Goal: Task Accomplishment & Management: Complete application form

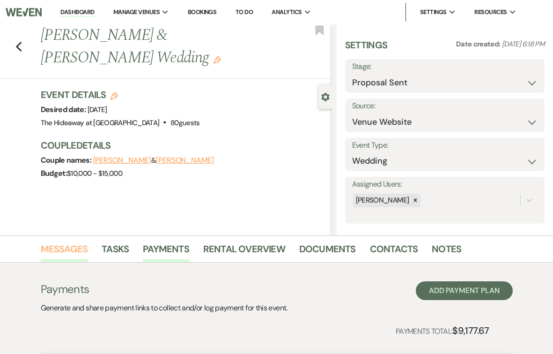
click at [70, 255] on link "Messages" at bounding box center [64, 251] width 47 height 21
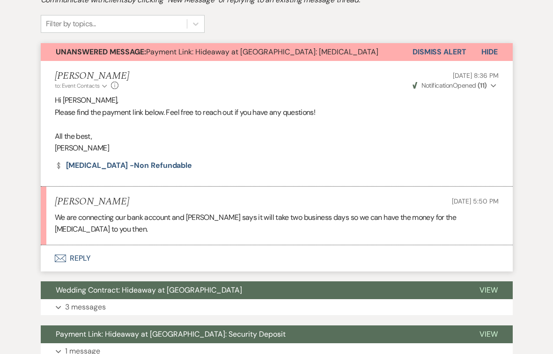
scroll to position [311, 0]
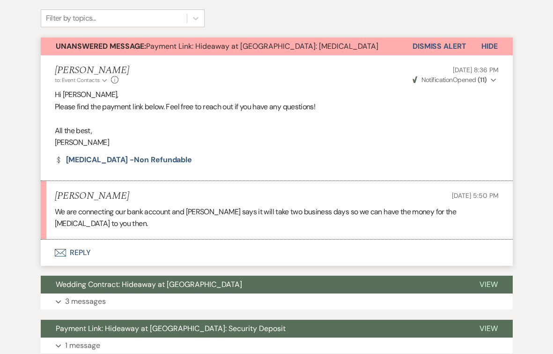
click at [83, 239] on button "Envelope Reply" at bounding box center [277, 252] width 472 height 26
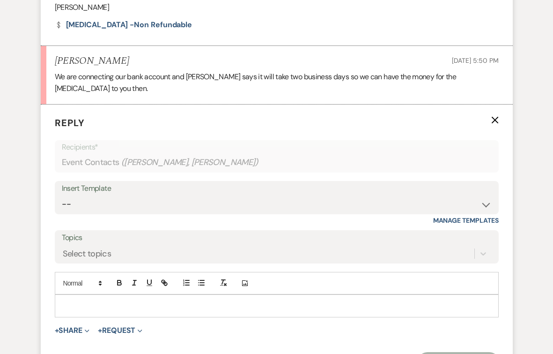
scroll to position [458, 0]
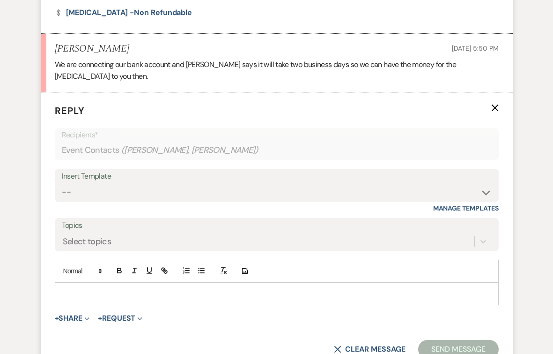
click at [141, 286] on div at bounding box center [276, 293] width 443 height 22
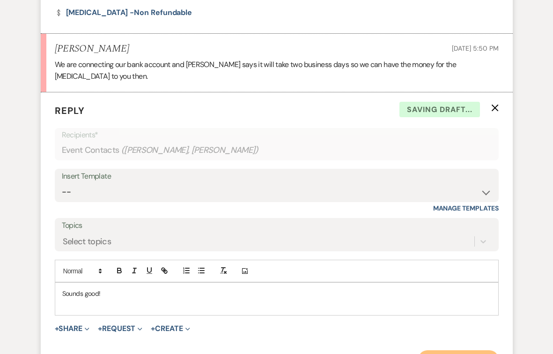
click at [439, 350] on button "Send Message" at bounding box center [458, 359] width 80 height 19
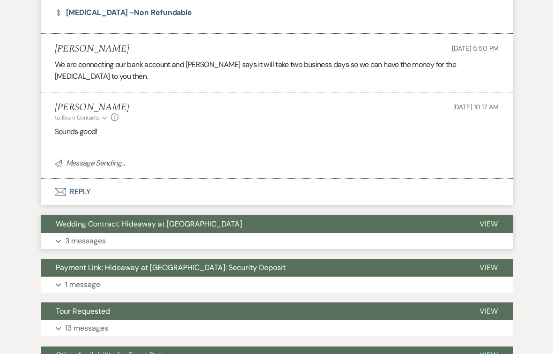
click at [96, 235] on p "3 messages" at bounding box center [85, 241] width 41 height 12
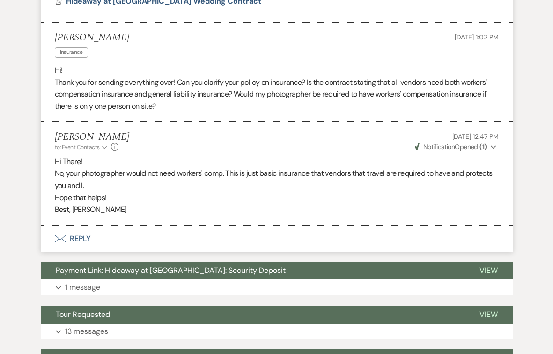
scroll to position [861, 0]
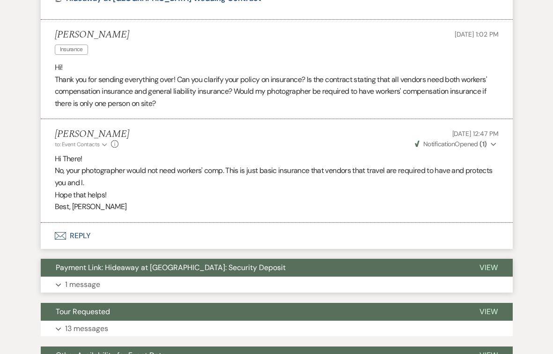
click at [89, 278] on p "1 message" at bounding box center [82, 284] width 35 height 12
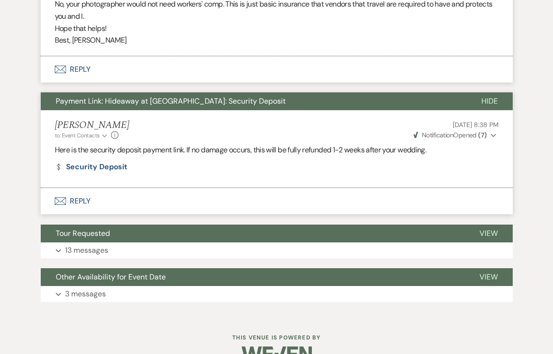
scroll to position [1038, 0]
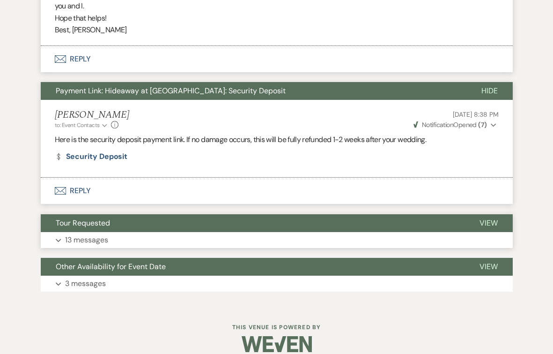
click at [96, 234] on p "13 messages" at bounding box center [86, 240] width 43 height 12
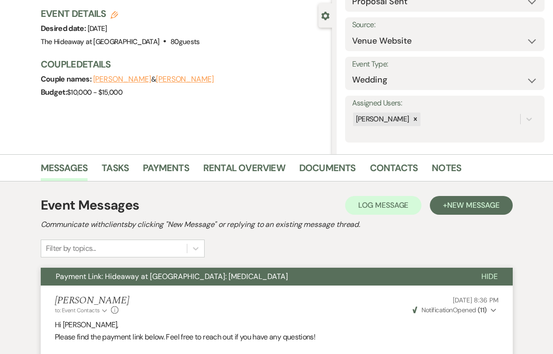
scroll to position [0, 0]
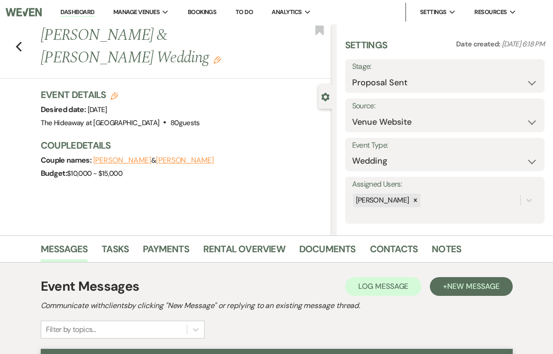
click at [352, 242] on li "Documents" at bounding box center [334, 250] width 71 height 22
click at [339, 243] on link "Documents" at bounding box center [327, 251] width 57 height 21
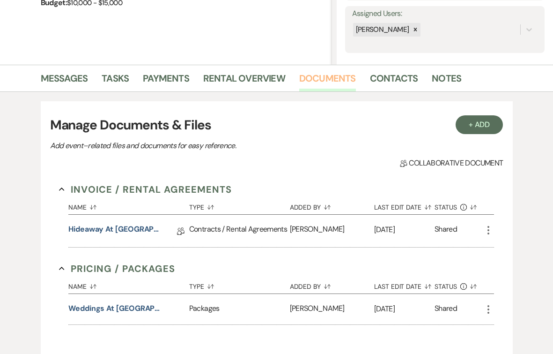
scroll to position [171, 0]
click at [123, 230] on link "Hideaway at [GEOGRAPHIC_DATA] Wedding Contract" at bounding box center [115, 230] width 94 height 15
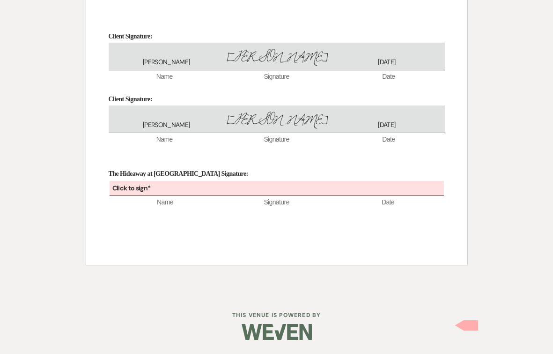
scroll to position [1805, 0]
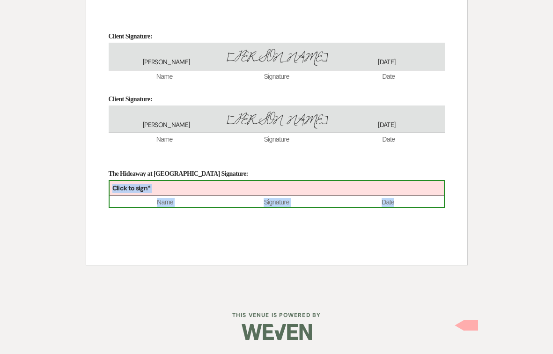
click at [198, 189] on div "Click to sign*" at bounding box center [277, 188] width 334 height 15
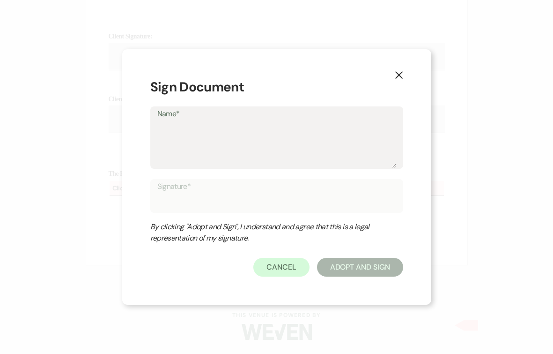
click at [209, 149] on textarea "Name*" at bounding box center [276, 144] width 239 height 47
type textarea "N"
type input "N"
type textarea "Ni"
type input "Ni"
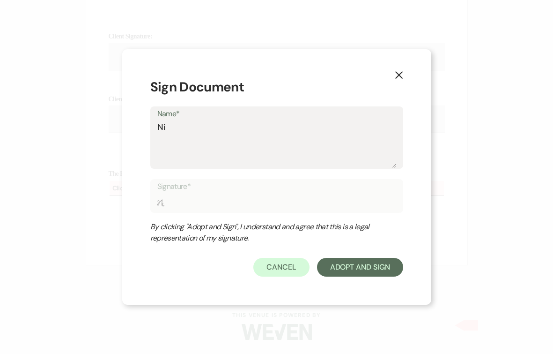
type textarea "Nic"
type input "Nic"
type textarea "Nico"
type input "Nico"
type textarea "[PERSON_NAME]"
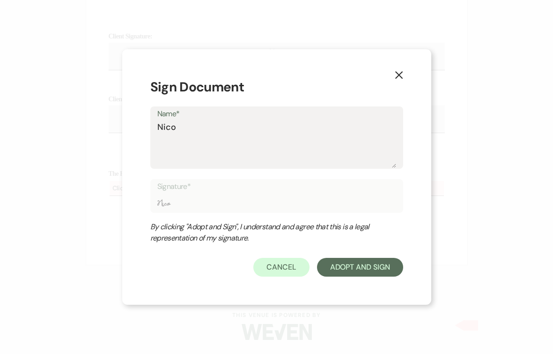
type input "[PERSON_NAME]"
type textarea "[PERSON_NAME]"
type input "[PERSON_NAME]"
type textarea "[PERSON_NAME]"
type input "[PERSON_NAME]"
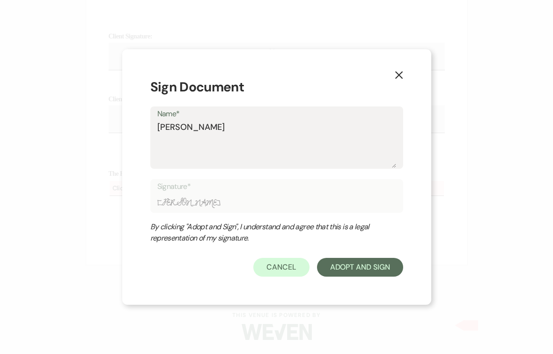
type textarea "[PERSON_NAME]"
type input "[PERSON_NAME]"
type textarea "[PERSON_NAME]"
type input "[PERSON_NAME]"
type textarea "[PERSON_NAME]"
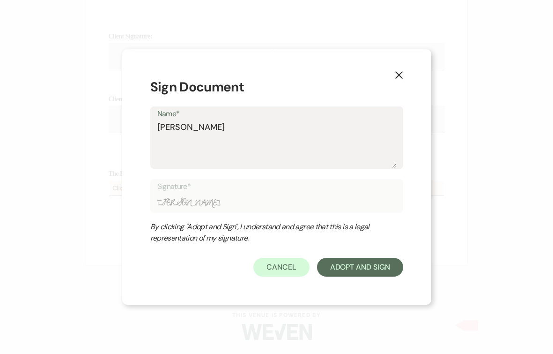
type input "[PERSON_NAME]"
type textarea "[PERSON_NAME]"
type input "[PERSON_NAME]"
type textarea "[PERSON_NAME]"
type input "[PERSON_NAME]"
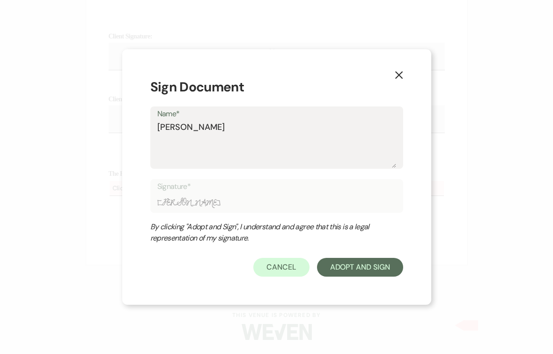
type textarea "[PERSON_NAME]"
type input "[PERSON_NAME]"
type textarea "[PERSON_NAME]"
type input "[PERSON_NAME]"
type textarea "[PERSON_NAME]"
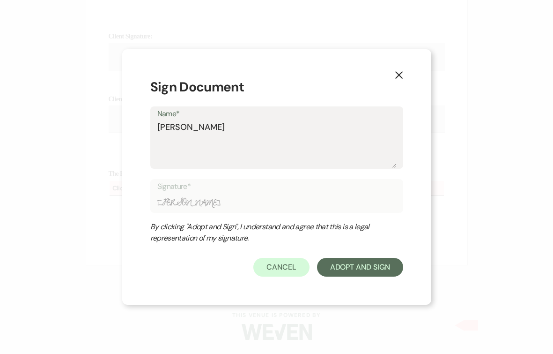
type input "[PERSON_NAME]"
type textarea "[PERSON_NAME]"
type input "[PERSON_NAME]"
type textarea "[PERSON_NAME]"
type input "[PERSON_NAME]"
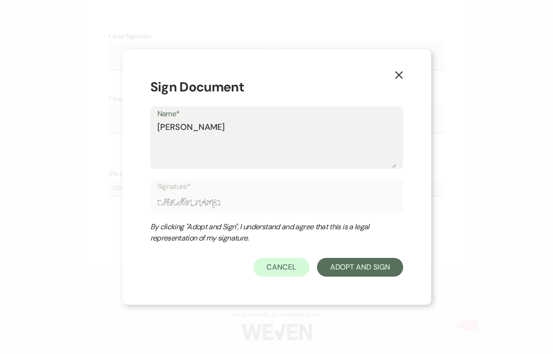
type textarea "[PERSON_NAME]"
type input "[PERSON_NAME]"
type textarea "[PERSON_NAME]"
type input "[PERSON_NAME]"
type textarea "[PERSON_NAME]"
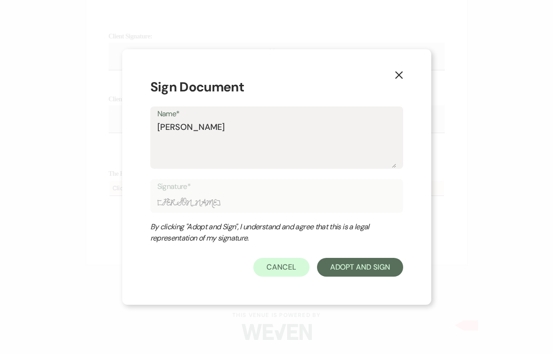
type input "[PERSON_NAME]"
type textarea "[PERSON_NAME]"
type input "[PERSON_NAME]"
type textarea "[PERSON_NAME]"
type input "[PERSON_NAME]"
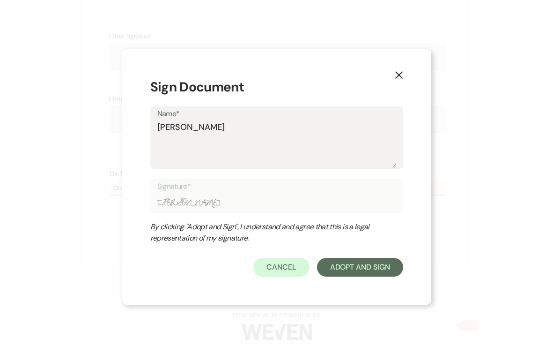
type textarea "[PERSON_NAME]"
type input "[PERSON_NAME]"
type textarea "[PERSON_NAME]"
type input "[PERSON_NAME]"
type textarea "[PERSON_NAME]"
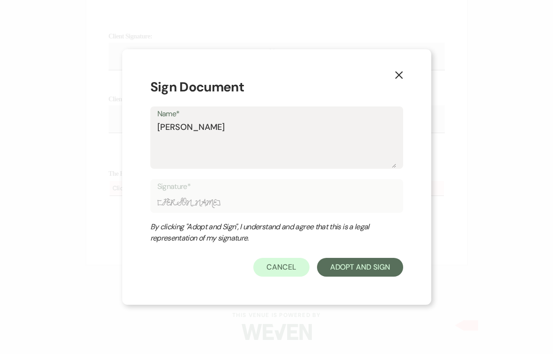
type input "[PERSON_NAME]"
type textarea "[PERSON_NAME]"
click at [381, 274] on button "Adopt And Sign" at bounding box center [360, 267] width 86 height 19
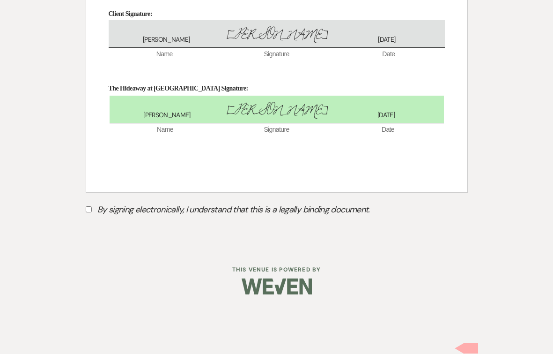
scroll to position [1845, 0]
click at [88, 212] on input "By signing electronically, I understand that this is a legally binding document." at bounding box center [89, 209] width 6 height 6
checkbox input "true"
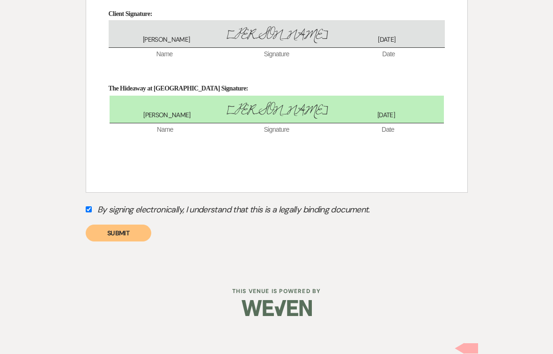
click at [111, 241] on button "Submit" at bounding box center [119, 232] width 66 height 17
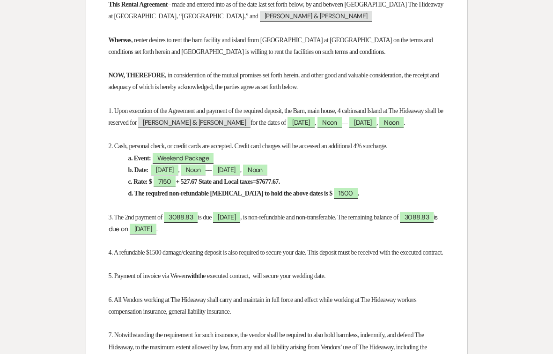
scroll to position [0, 0]
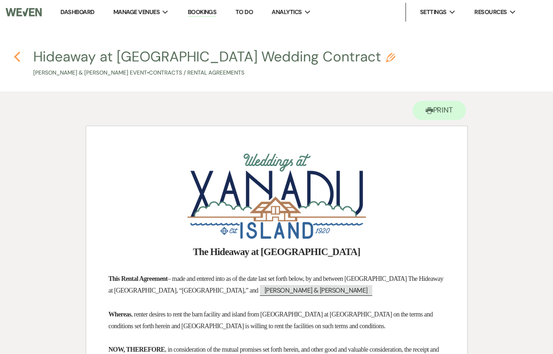
click at [15, 57] on use "button" at bounding box center [17, 57] width 6 height 10
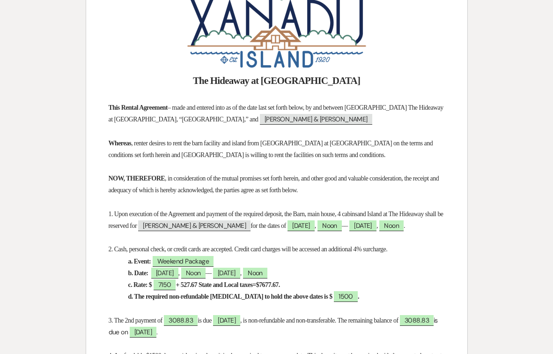
select select "6"
select select "5"
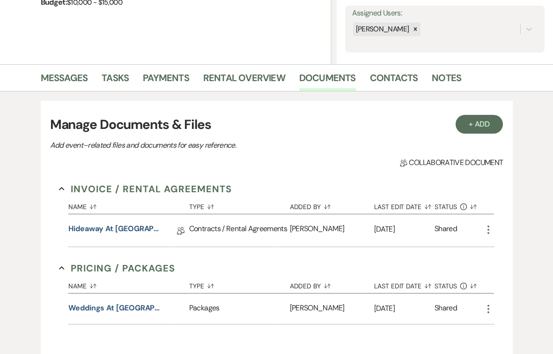
scroll to position [0, 0]
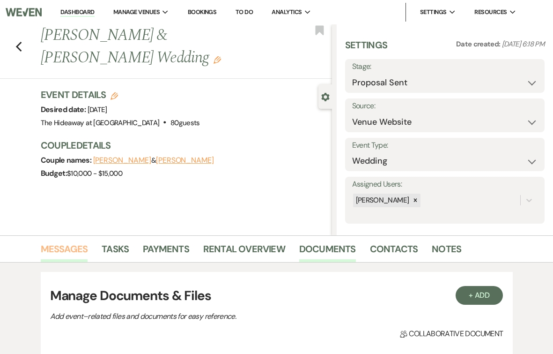
click at [64, 248] on link "Messages" at bounding box center [64, 251] width 47 height 21
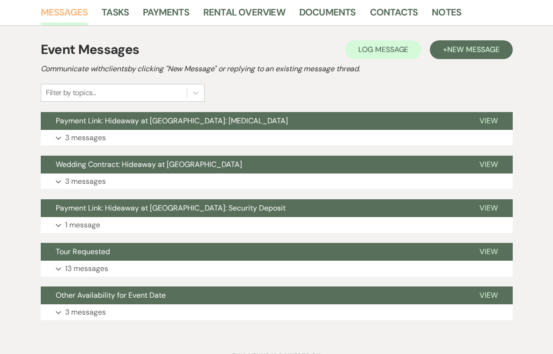
scroll to position [252, 0]
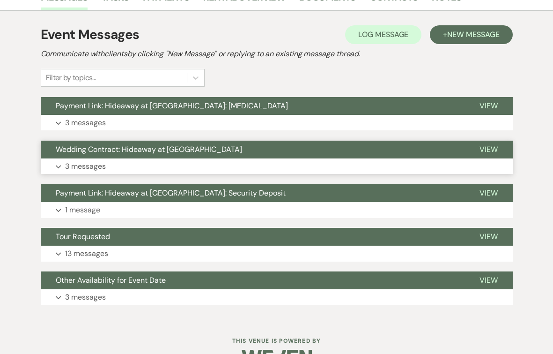
click at [87, 163] on p "3 messages" at bounding box center [85, 166] width 41 height 12
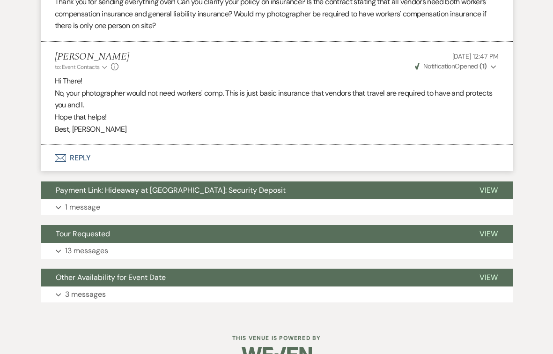
scroll to position [678, 0]
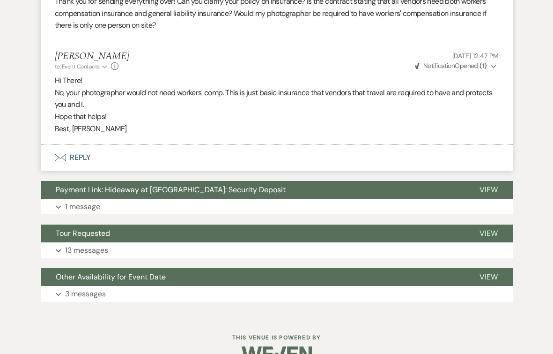
click at [81, 156] on button "Envelope Reply" at bounding box center [277, 157] width 472 height 26
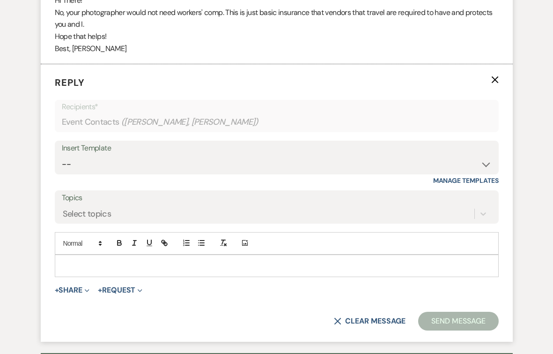
scroll to position [784, 0]
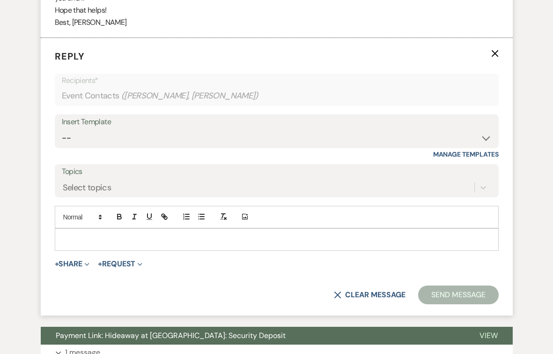
click at [116, 236] on p at bounding box center [276, 239] width 429 height 10
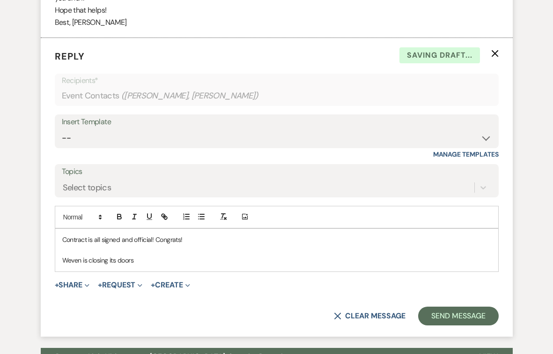
click at [81, 259] on p "Weven is closing its doors" at bounding box center [276, 260] width 429 height 10
click at [286, 261] on p "Weven, the software we are currently using to communicate is closing its doors" at bounding box center [276, 260] width 429 height 10
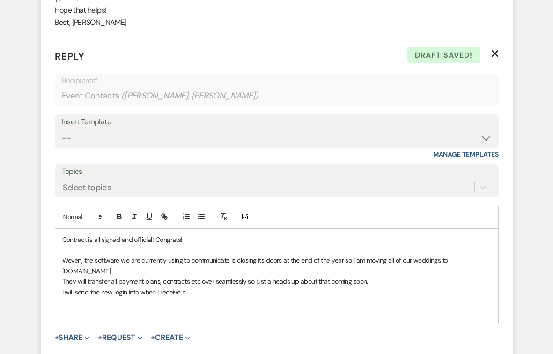
click at [229, 261] on p "Weven, the software we are currently using to communicate is closing its doors …" at bounding box center [276, 265] width 429 height 21
click at [367, 260] on p "Weven, the software we are currently using to communicate, is closing its doors…" at bounding box center [276, 265] width 429 height 21
click at [120, 269] on p "Weven, the software we are currently using to communicate, is closing its doors…" at bounding box center [276, 265] width 429 height 21
click at [200, 289] on p "I will send the new login info when I receive it." at bounding box center [276, 292] width 429 height 10
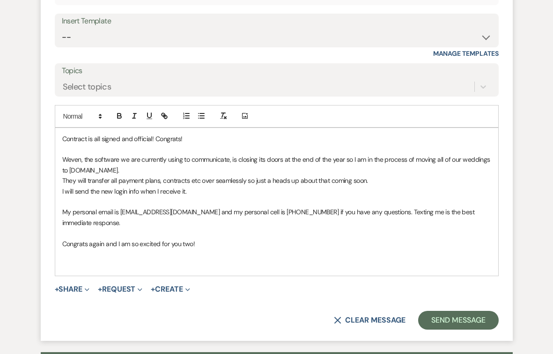
scroll to position [896, 0]
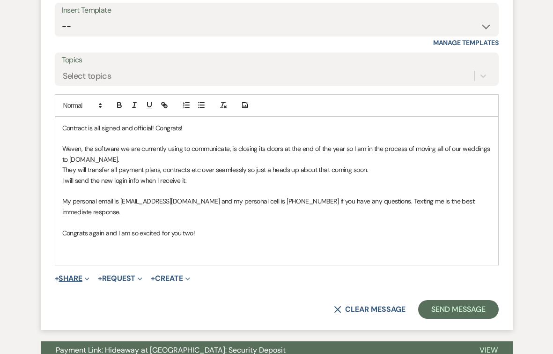
click at [78, 274] on button "+ Share Expand" at bounding box center [72, 277] width 35 height 7
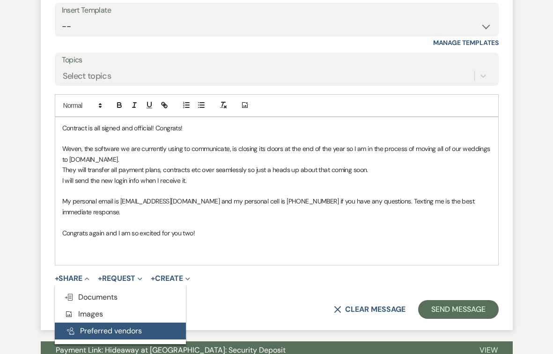
click at [96, 324] on button "Pref Vendors Preferred vendors" at bounding box center [120, 330] width 131 height 17
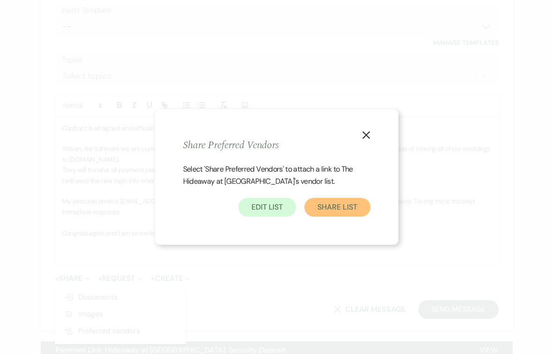
click at [334, 207] on button "Share List" at bounding box center [337, 207] width 66 height 19
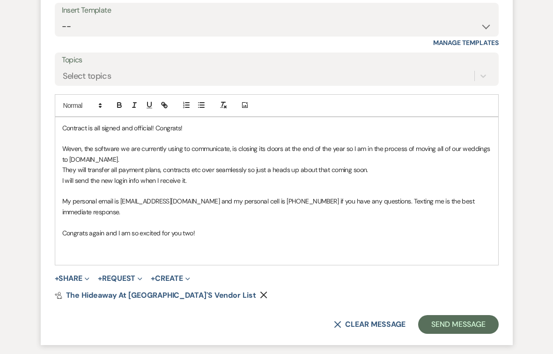
click at [208, 228] on p "Congrats again and I am so excited for you two!" at bounding box center [276, 233] width 429 height 10
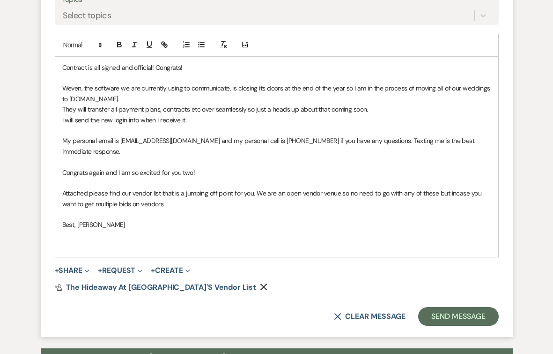
scroll to position [957, 0]
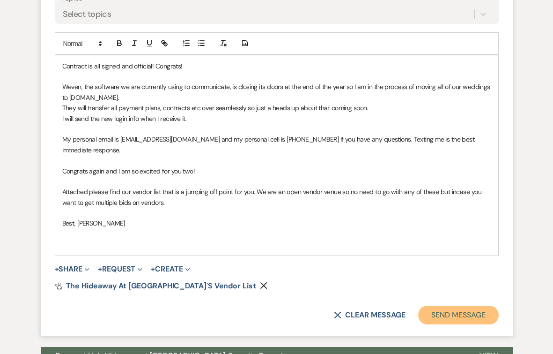
click at [473, 305] on button "Send Message" at bounding box center [458, 314] width 80 height 19
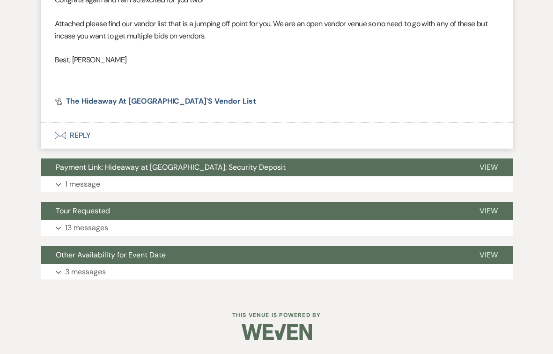
scroll to position [981, 0]
